Goal: Navigation & Orientation: Go to known website

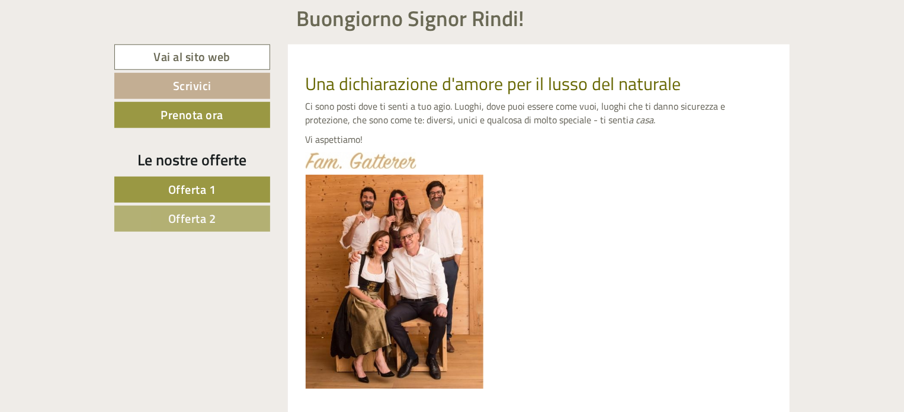
scroll to position [414, 0]
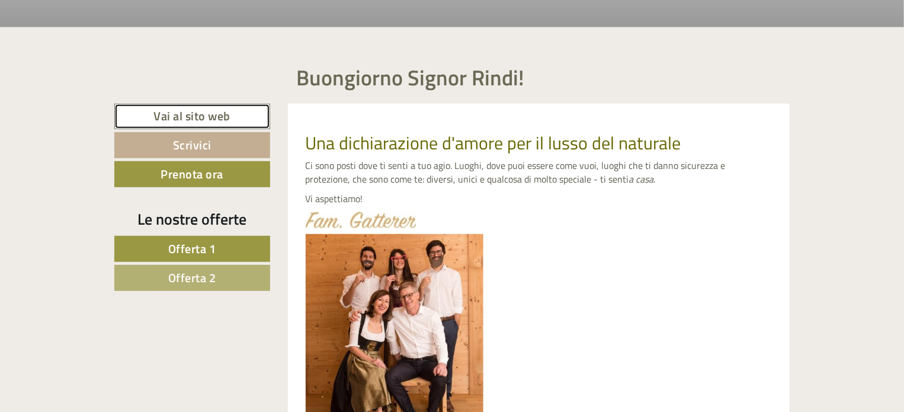
click at [218, 116] on link "Vai al sito web" at bounding box center [192, 116] width 156 height 25
